Goal: Transaction & Acquisition: Register for event/course

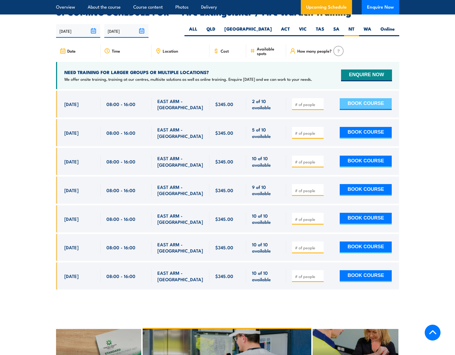
click at [367, 98] on button "BOOK COURSE" at bounding box center [366, 104] width 52 height 12
type input "2"
click at [312, 130] on input "number" at bounding box center [308, 132] width 27 height 5
type input "1"
click at [367, 98] on button "BOOK COURSE" at bounding box center [366, 104] width 52 height 12
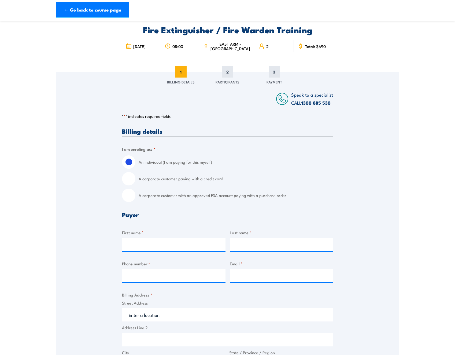
scroll to position [54, 0]
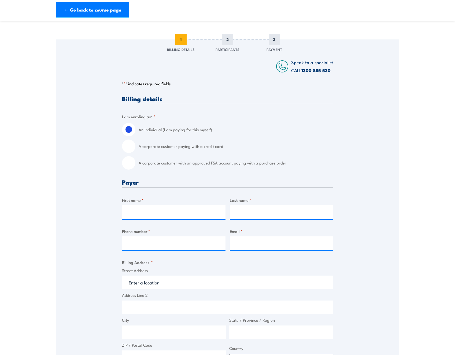
click at [133, 162] on input "A corporate customer with an approved FSA account paying with a purchase order" at bounding box center [128, 162] width 13 height 13
radio input "true"
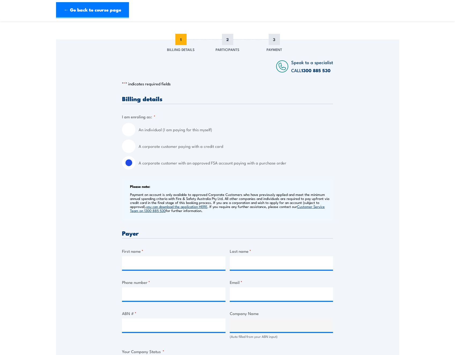
click at [225, 219] on div "Please note: Payment on account is only available to approved Corporate Custome…" at bounding box center [227, 200] width 211 height 42
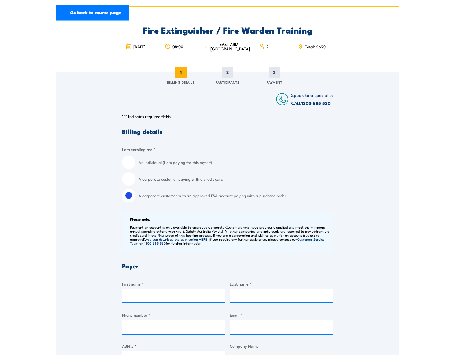
scroll to position [0, 0]
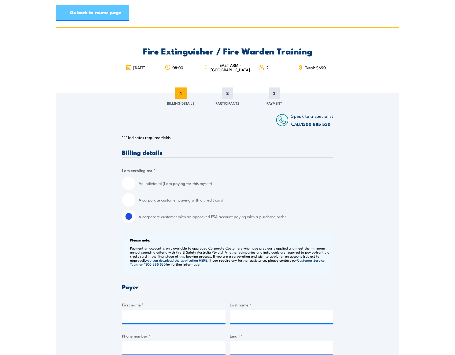
click at [79, 16] on link "← Go back to course page" at bounding box center [92, 13] width 73 height 16
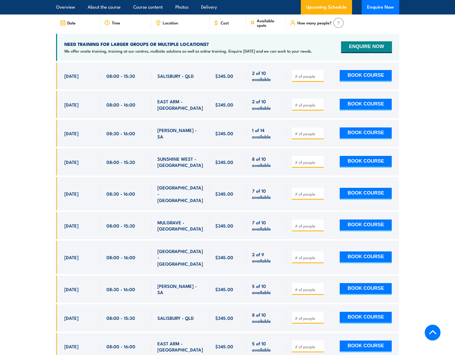
scroll to position [907, 0]
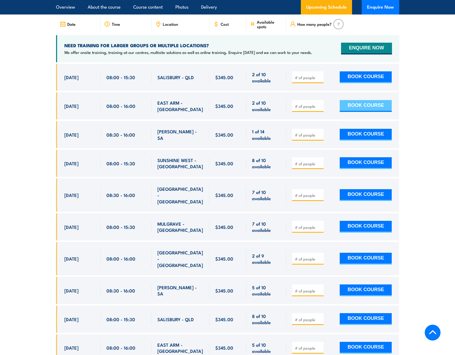
click at [372, 100] on button "BOOK COURSE" at bounding box center [366, 106] width 52 height 12
click at [315, 103] on input "number" at bounding box center [308, 105] width 27 height 5
type input "2"
click at [348, 100] on button "BOOK COURSE" at bounding box center [366, 106] width 52 height 12
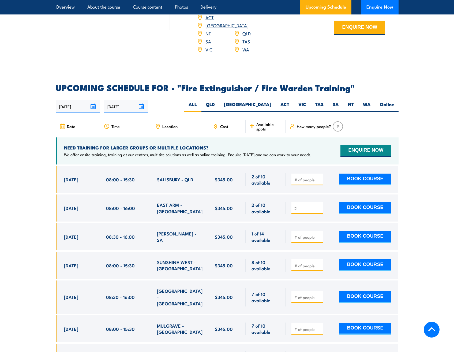
scroll to position [804, 0]
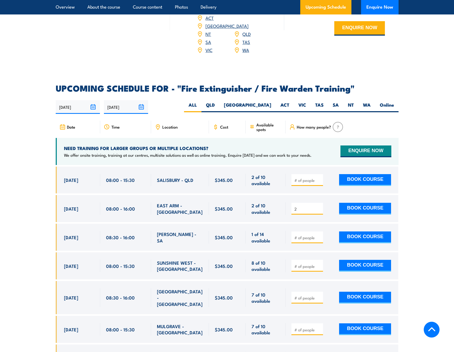
drag, startPoint x: 286, startPoint y: 97, endPoint x: 211, endPoint y: 97, distance: 75.1
click at [211, 100] on div "14/08/2025 10/02/2026" at bounding box center [227, 107] width 343 height 14
click at [351, 102] on label "NT" at bounding box center [351, 107] width 15 height 10
click at [354, 102] on input "NT" at bounding box center [355, 103] width 3 height 3
radio input "true"
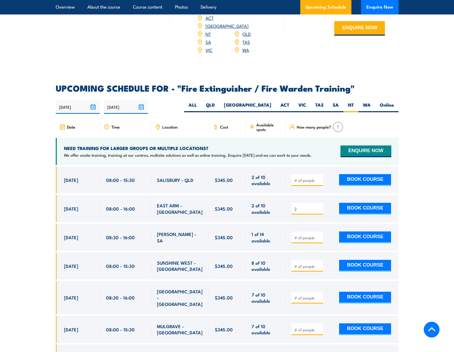
click at [161, 121] on div "Location" at bounding box center [180, 127] width 58 height 13
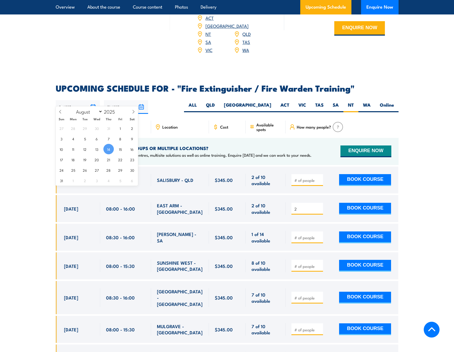
click at [94, 100] on input "14/08/2025" at bounding box center [78, 107] width 44 height 14
click at [107, 159] on span "21" at bounding box center [108, 159] width 10 height 10
type input "[DATE]"
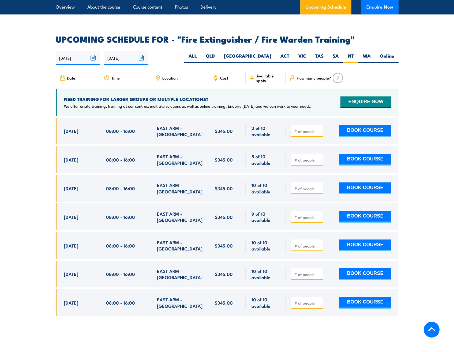
scroll to position [854, 0]
drag, startPoint x: 51, startPoint y: 1, endPoint x: 97, endPoint y: 148, distance: 153.9
drag, startPoint x: 97, startPoint y: 148, endPoint x: 13, endPoint y: 148, distance: 83.9
click at [13, 148] on section "UPCOMING SCHEDULE FOR - "Fire Extinguisher / Fire Warden Training" 21/08/2025 1…" at bounding box center [227, 180] width 454 height 290
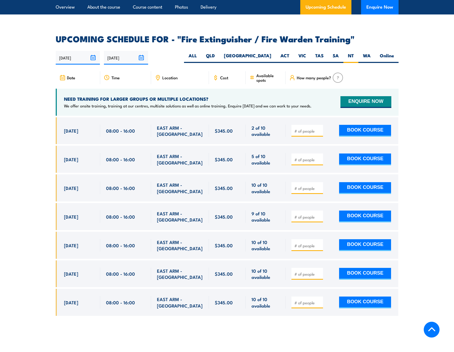
click at [301, 128] on input "number" at bounding box center [308, 130] width 27 height 5
type input "1"
click at [357, 125] on button "BOOK COURSE" at bounding box center [365, 131] width 52 height 12
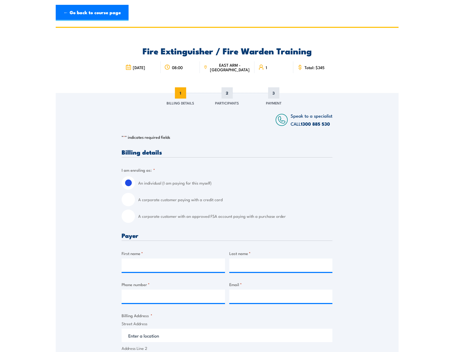
click at [151, 221] on label "A corporate customer with an approved FSA account paying with a purchase order" at bounding box center [235, 216] width 194 height 13
click at [135, 221] on input "A corporate customer with an approved FSA account paying with a purchase order" at bounding box center [128, 216] width 13 height 13
radio input "true"
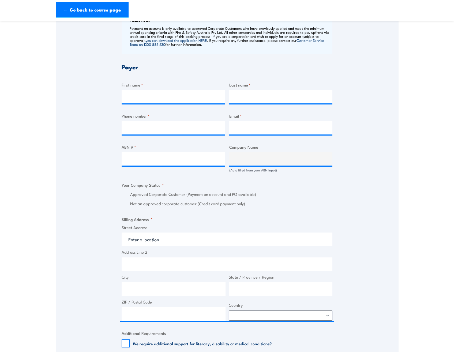
scroll to position [188, 0]
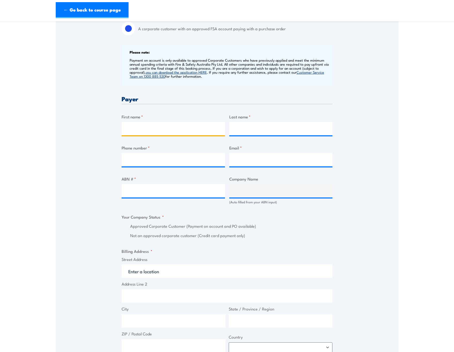
click at [153, 134] on input "First name *" at bounding box center [173, 128] width 103 height 13
type input "Wendy"
type input "Hogarth"
click at [154, 158] on input "Phone number *" at bounding box center [173, 159] width 103 height 13
type input "0422768584"
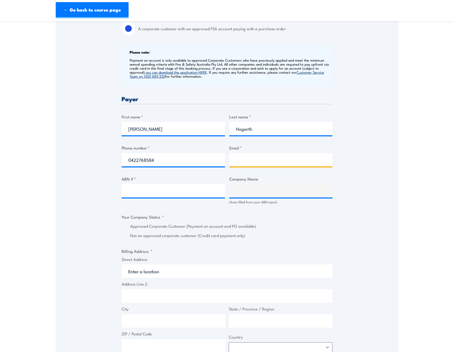
click at [243, 165] on input "Email *" at bounding box center [280, 159] width 103 height 13
type input "wendy.hogarth@powerwater.com.au"
click at [151, 189] on input "ABN # *" at bounding box center [173, 190] width 103 height 13
paste input "15 947 352 360"
type input "15 947 352 360"
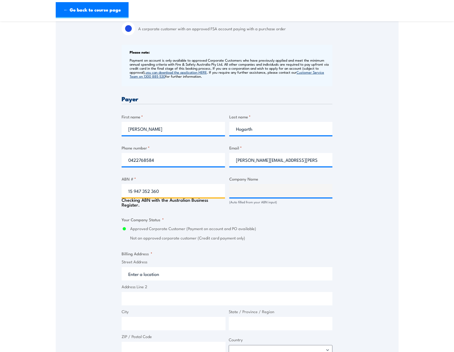
type input "POWER AND WATER CORPORATION"
radio input "true"
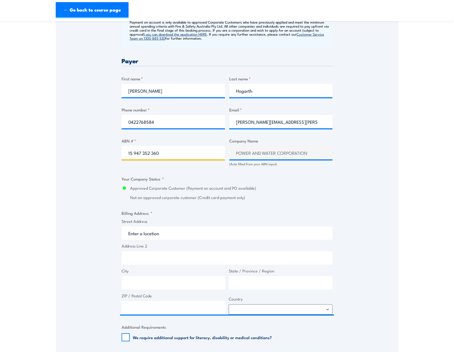
scroll to position [241, 0]
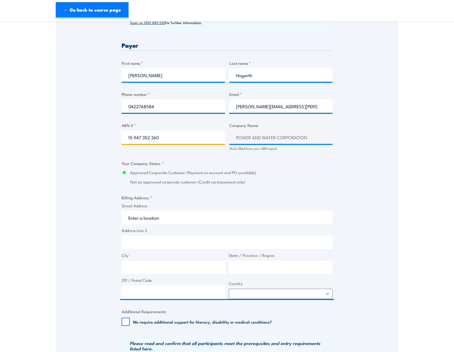
type input "15 947 352 360"
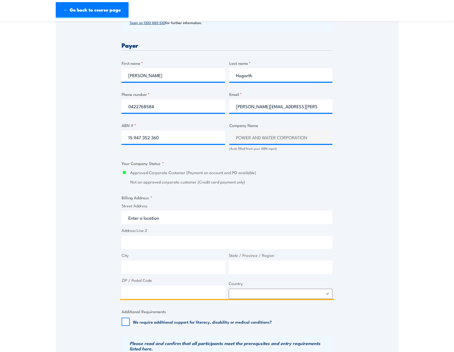
click at [162, 221] on input "Street Address" at bounding box center [227, 217] width 211 height 13
click at [147, 216] on input "Street Address" at bounding box center [227, 217] width 211 height 13
paste input "GPO Box 1921"
type input "GPO Box 1921"
click at [136, 268] on input "City" at bounding box center [174, 267] width 104 height 13
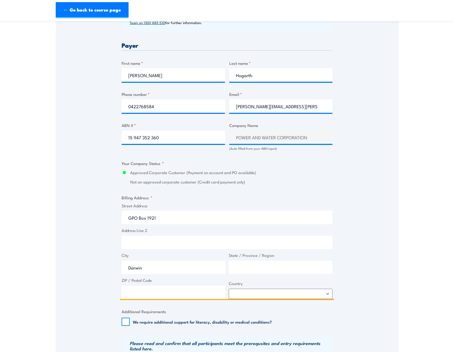
type input "Darwin"
type input "NT"
type input "0801"
click at [249, 303] on div "Billing details I am enroling as: * An individual (I am paying for this myself)…" at bounding box center [227, 174] width 211 height 533
click at [248, 295] on select "Afghanistan Albania Algeria American Samoa Andorra Angola Anguilla Antarctica A…" at bounding box center [281, 294] width 104 height 10
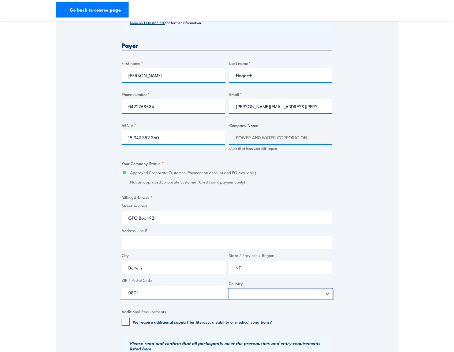
select select "Australia"
click at [254, 294] on select "Afghanistan Albania Algeria American Samoa Andorra Angola Anguilla Antarctica A…" at bounding box center [281, 294] width 104 height 10
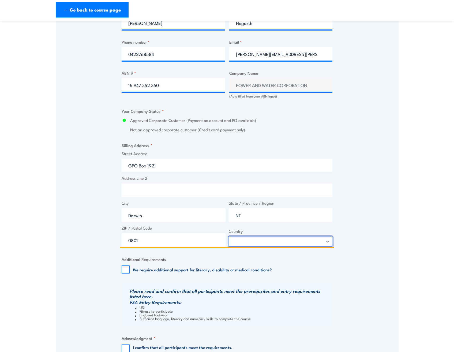
scroll to position [295, 0]
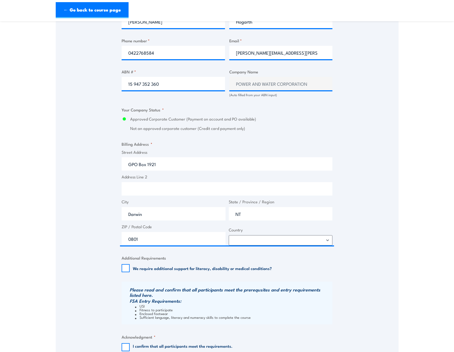
click at [94, 316] on div "Speak to a specialist CALL 1300 885 530 CALL 1300 885 530 " * " indicates requi…" at bounding box center [227, 94] width 343 height 592
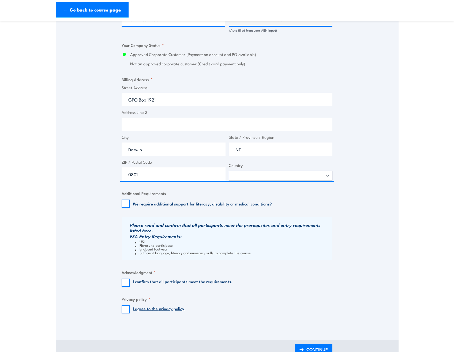
scroll to position [375, 0]
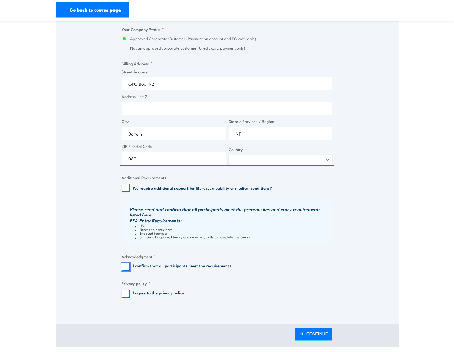
click at [128, 267] on input "I confirm that all participants meet the requirements." at bounding box center [126, 267] width 8 height 8
checkbox input "true"
click at [126, 292] on input "I agree to the privacy policy ." at bounding box center [126, 294] width 8 height 8
checkbox input "true"
click at [308, 329] on span "CONTINUE" at bounding box center [317, 334] width 21 height 14
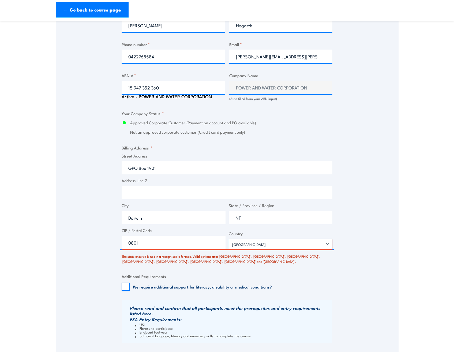
scroll to position [322, 0]
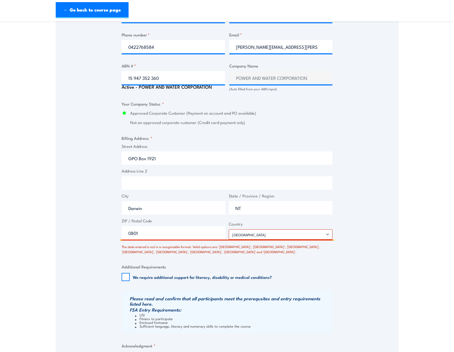
click at [154, 230] on input "0801" at bounding box center [174, 232] width 104 height 13
click at [246, 205] on input "NT" at bounding box center [281, 207] width 104 height 13
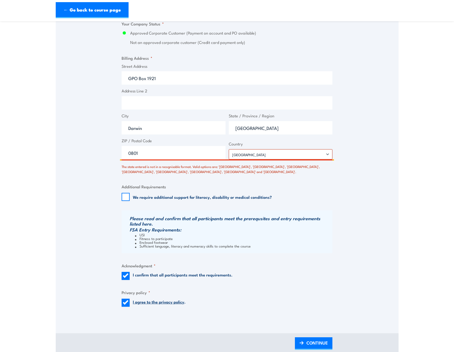
scroll to position [402, 0]
type input "Northern Territory"
click at [309, 343] on span "CONTINUE" at bounding box center [317, 343] width 21 height 14
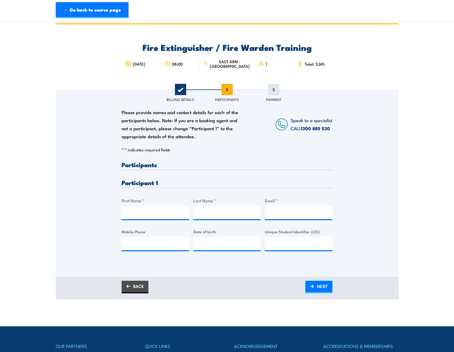
scroll to position [0, 0]
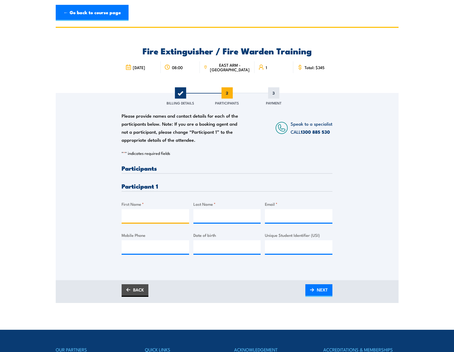
click at [132, 219] on input "First Name *" at bounding box center [156, 215] width 68 height 13
type input "Joey"
type input "Ocampo"
type input "joey.ocampo@powerwater.com.au"
click at [203, 245] on input "__/__/____" at bounding box center [228, 246] width 68 height 13
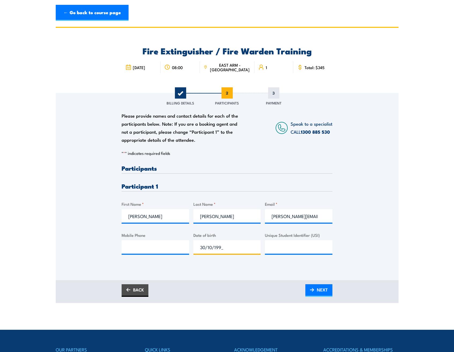
type input "30/10/1990"
click at [254, 276] on div "Please provide names and contact details for each of the participants below. No…" at bounding box center [227, 186] width 343 height 187
click at [163, 250] on input "Mobile Phone" at bounding box center [156, 246] width 68 height 13
click at [109, 249] on div "Please provide names and contact details for each of the participants below. No…" at bounding box center [227, 179] width 343 height 172
click at [156, 247] on input "Mobile Phone" at bounding box center [156, 246] width 68 height 13
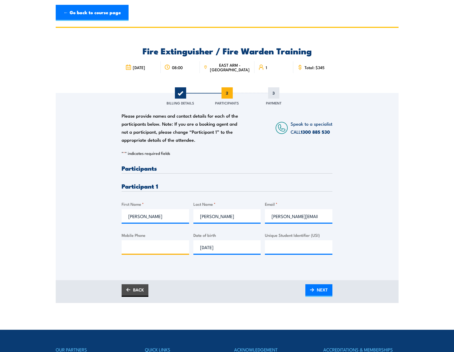
paste input "0439 788 629"
type input "0439 788 629"
click at [321, 291] on span "NEXT" at bounding box center [322, 290] width 11 height 14
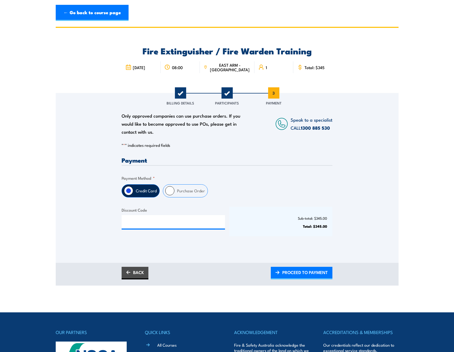
click at [182, 190] on label "Purchase Order" at bounding box center [191, 191] width 33 height 13
click at [175, 190] on input "Purchase Order" at bounding box center [169, 190] width 9 height 9
radio input "true"
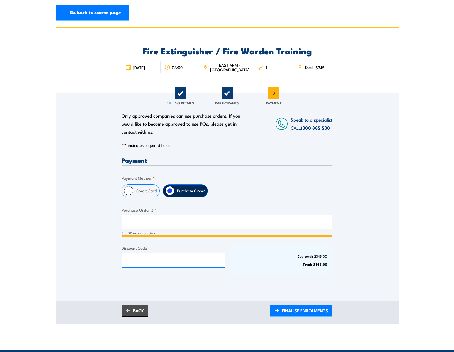
click at [136, 224] on input "Purchase Order # *" at bounding box center [227, 221] width 211 height 13
click at [129, 218] on input "Purchase Order # *" at bounding box center [227, 221] width 211 height 13
paste input "456575"
type input "456575"
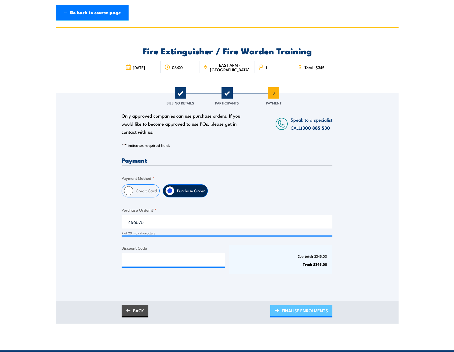
click at [286, 311] on span "FINALISE ENROLMENTS" at bounding box center [305, 311] width 46 height 14
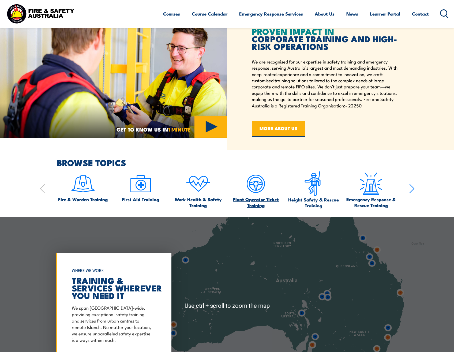
scroll to position [268, 0]
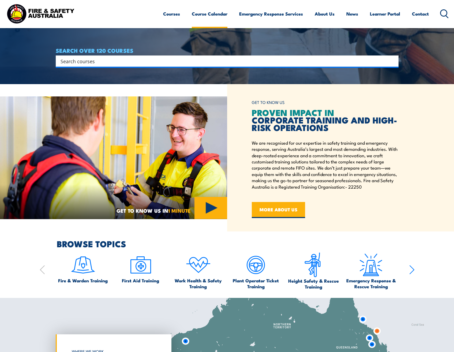
click at [220, 14] on link "Course Calendar" at bounding box center [210, 14] width 36 height 14
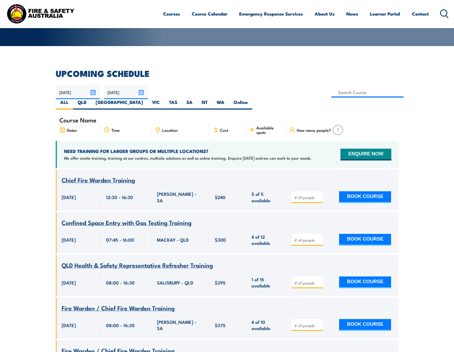
scroll to position [54, 0]
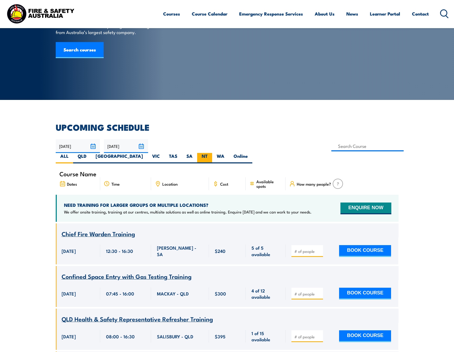
click label "NT"
click input "NT"
radio input "true"
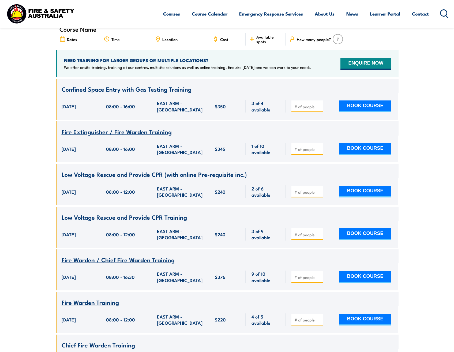
scroll to position [97, 0]
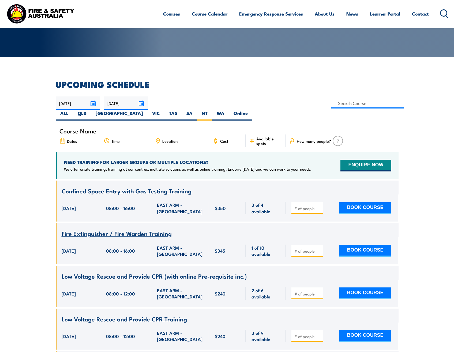
click at [73, 139] on span "Dates" at bounding box center [72, 141] width 10 height 5
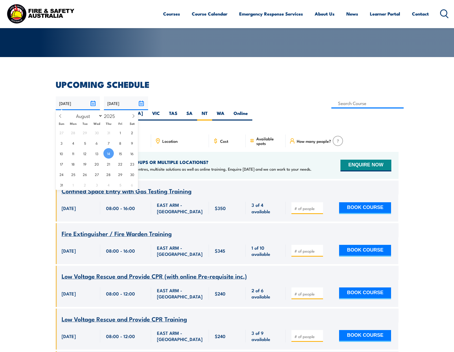
click at [92, 102] on input "[DATE]" at bounding box center [78, 104] width 44 height 14
click at [106, 164] on span "21" at bounding box center [108, 164] width 10 height 10
type input "21/08/2025"
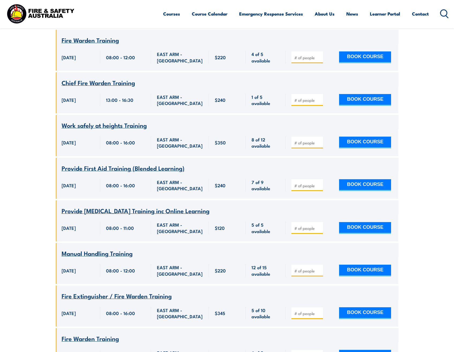
scroll to position [445, 0]
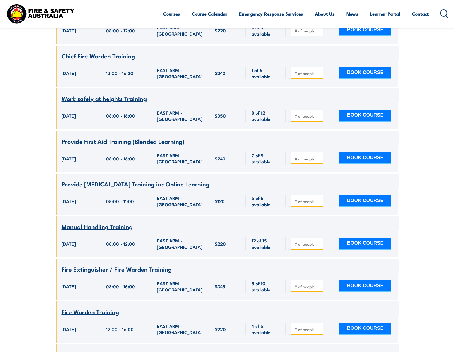
click at [305, 284] on input "number" at bounding box center [308, 286] width 27 height 5
type input "1"
click at [362, 281] on button "BOOK COURSE" at bounding box center [365, 287] width 52 height 12
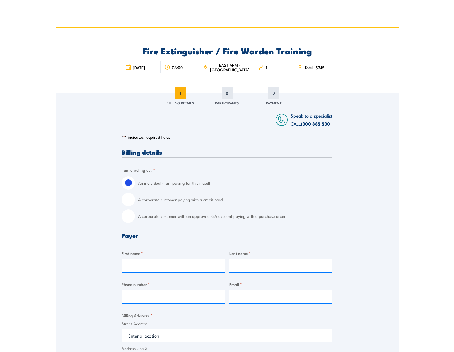
click at [129, 218] on input "A corporate customer with an approved FSA account paying with a purchase order" at bounding box center [128, 216] width 13 height 13
radio input "true"
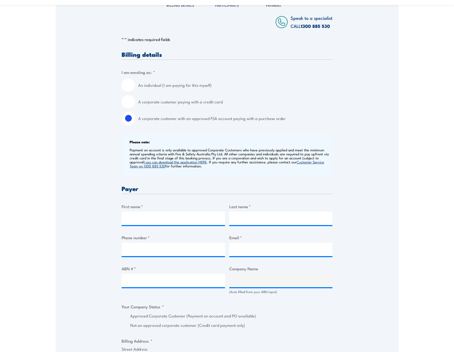
scroll to position [107, 0]
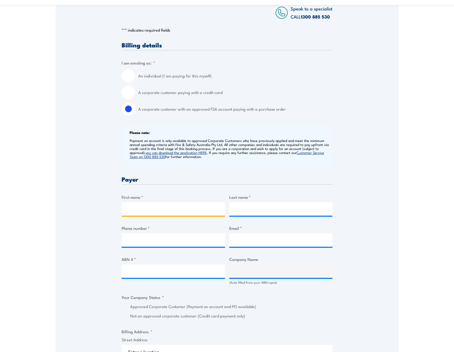
click at [138, 206] on input "First name *" at bounding box center [173, 208] width 103 height 13
type input "Wendy"
type input "Hogarth"
type input "0422768584"
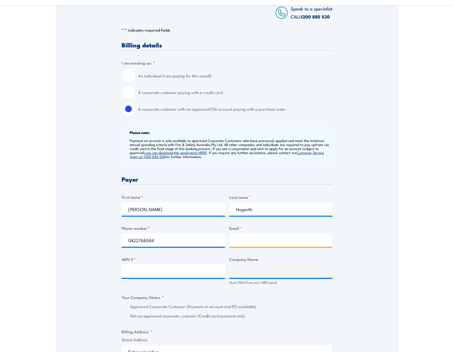
type input "wendy.hogarth@powerwater.com.au"
click at [165, 268] on input "ABN # *" at bounding box center [173, 271] width 103 height 13
paste input "15 947 352 360"
type input "15 947 352 360"
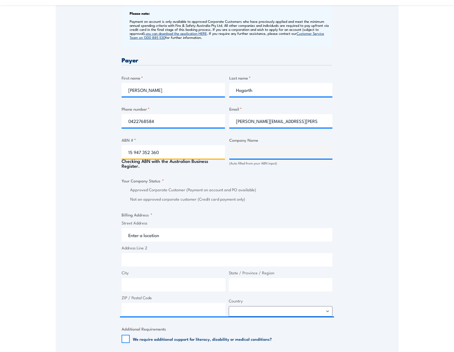
scroll to position [241, 0]
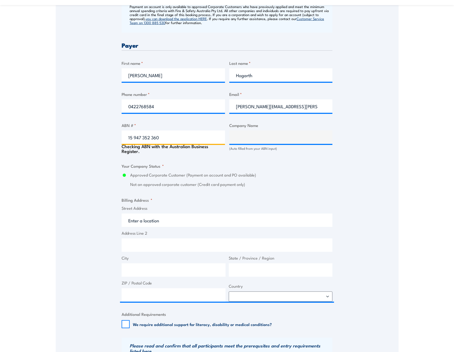
type input "POWER AND WATER CORPORATION"
radio input "true"
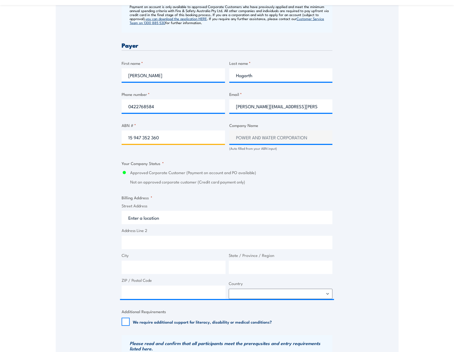
type input "15 947 352 360"
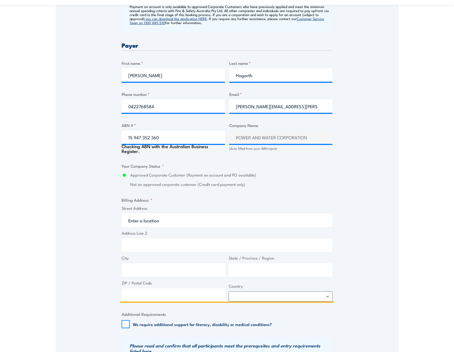
click at [160, 244] on input "Address Line 2" at bounding box center [227, 245] width 211 height 13
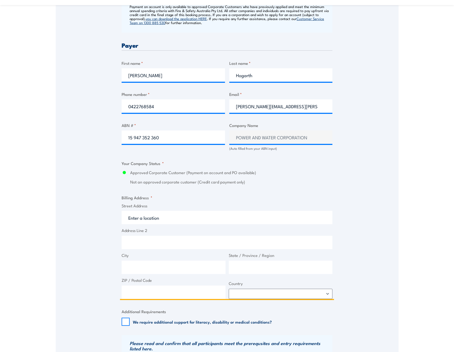
type input "GPO Box 1921"
type input "Darwin"
type input "NT"
type input "0801"
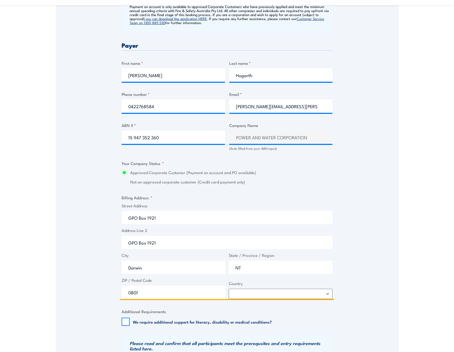
click at [245, 271] on input "NT" at bounding box center [281, 267] width 104 height 13
type input "Northern Territory"
click at [239, 293] on select "Afghanistan Albania Algeria American Samoa Andorra Angola Anguilla Antarctica A…" at bounding box center [281, 294] width 104 height 10
select select "Australia"
click at [229, 289] on select "Afghanistan Albania Algeria American Samoa Andorra Angola Anguilla Antarctica A…" at bounding box center [281, 294] width 104 height 10
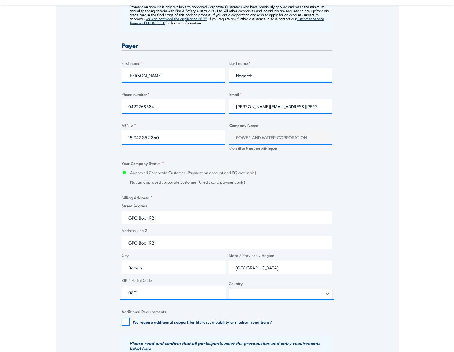
click at [116, 321] on div "Speak to a specialist CALL 1300 885 530 CALL 1300 885 530 " * " indicates requi…" at bounding box center [227, 148] width 343 height 592
click at [124, 321] on input "We require additional support for literacy, disability or medical conditions?" at bounding box center [126, 322] width 8 height 8
checkbox input "false"
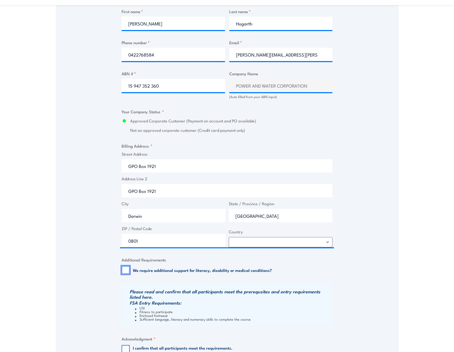
scroll to position [402, 0]
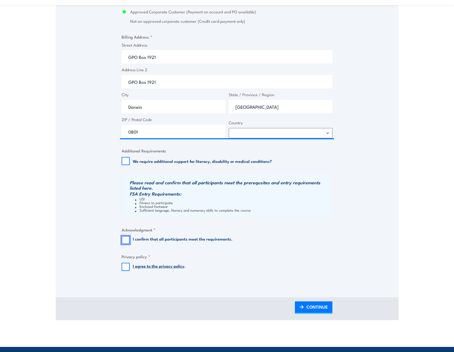
drag, startPoint x: 129, startPoint y: 242, endPoint x: 127, endPoint y: 245, distance: 3.8
click at [128, 242] on input "I confirm that all participants meet the requirements." at bounding box center [126, 240] width 8 height 8
checkbox input "true"
click at [127, 263] on fieldset "Privacy policy * I agree to the privacy policy ." at bounding box center [227, 262] width 211 height 17
click at [127, 265] on input "I agree to the privacy policy ." at bounding box center [126, 267] width 8 height 8
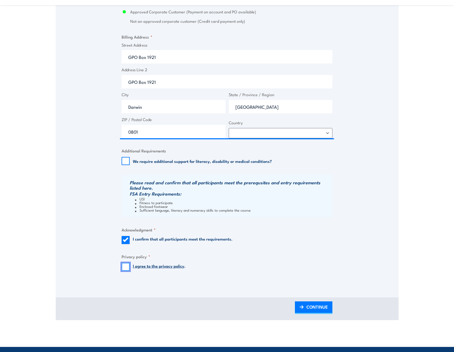
checkbox input "true"
click at [310, 307] on span "CONTINUE" at bounding box center [317, 307] width 21 height 14
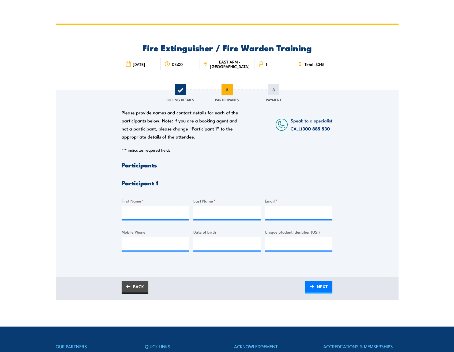
scroll to position [0, 0]
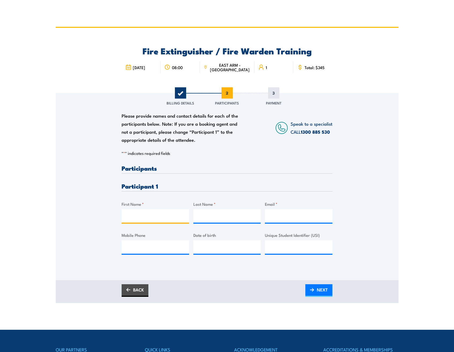
click at [141, 222] on input "First Name *" at bounding box center [156, 215] width 68 height 13
type input "Xavier"
type input "De Silva"
click at [271, 218] on input "Email *" at bounding box center [299, 215] width 68 height 13
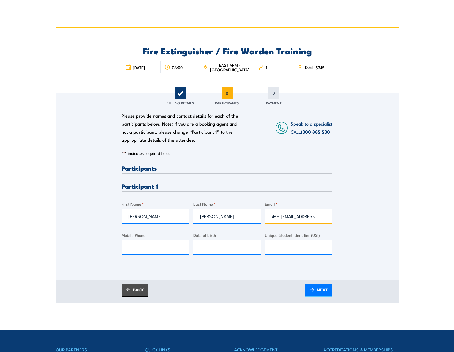
type input "xavier.desilva@powerwater.com.au"
click at [134, 243] on input "Mobile Phone" at bounding box center [156, 246] width 68 height 13
click at [171, 245] on input "Mobile Phone" at bounding box center [156, 246] width 68 height 13
paste input "0457719225"
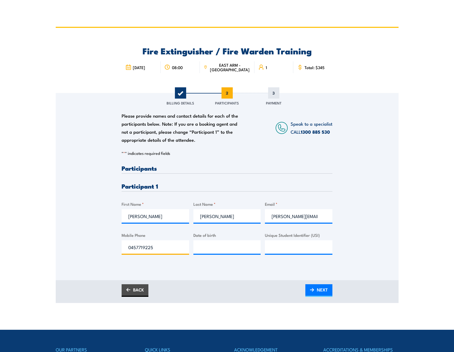
type input "0457719225"
click at [236, 247] on input "__/__/____" at bounding box center [228, 246] width 68 height 13
type input "15/04/1998"
click at [317, 292] on link "NEXT" at bounding box center [319, 290] width 27 height 13
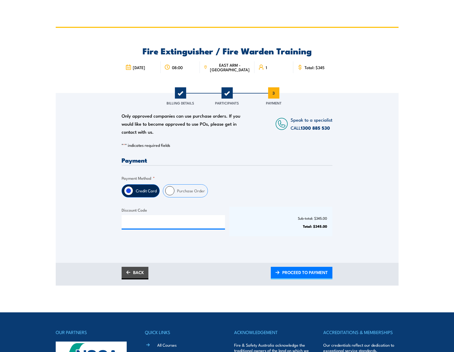
click at [186, 191] on label "Purchase Order" at bounding box center [191, 191] width 33 height 13
click at [175, 191] on input "Purchase Order" at bounding box center [169, 190] width 9 height 9
radio input "true"
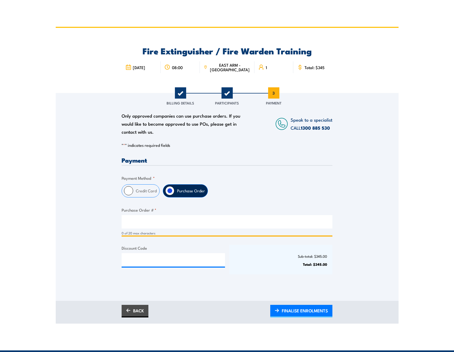
click at [199, 221] on input "Purchase Order # *" at bounding box center [227, 221] width 211 height 13
paste input "456575"
type input "456575"
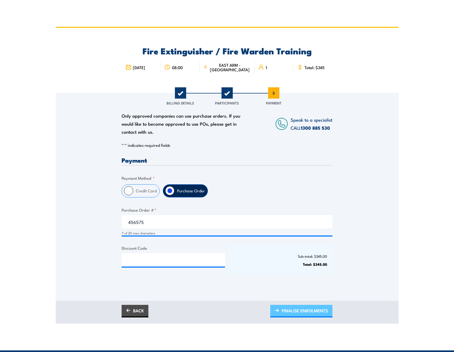
click at [290, 308] on span "FINALISE ENROLMENTS" at bounding box center [305, 311] width 46 height 14
